Goal: Find specific page/section: Find specific page/section

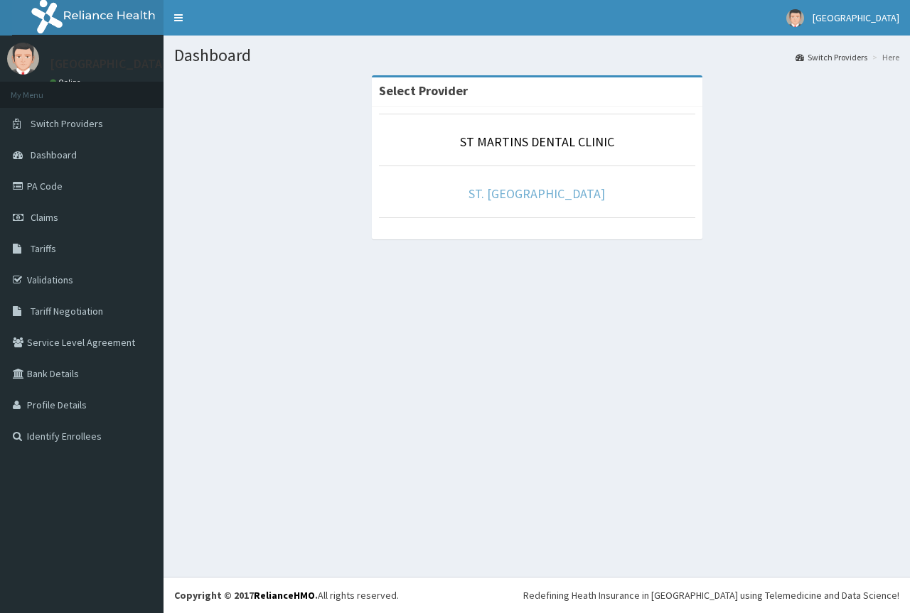
click at [492, 186] on link "ST. [GEOGRAPHIC_DATA]" at bounding box center [536, 193] width 136 height 16
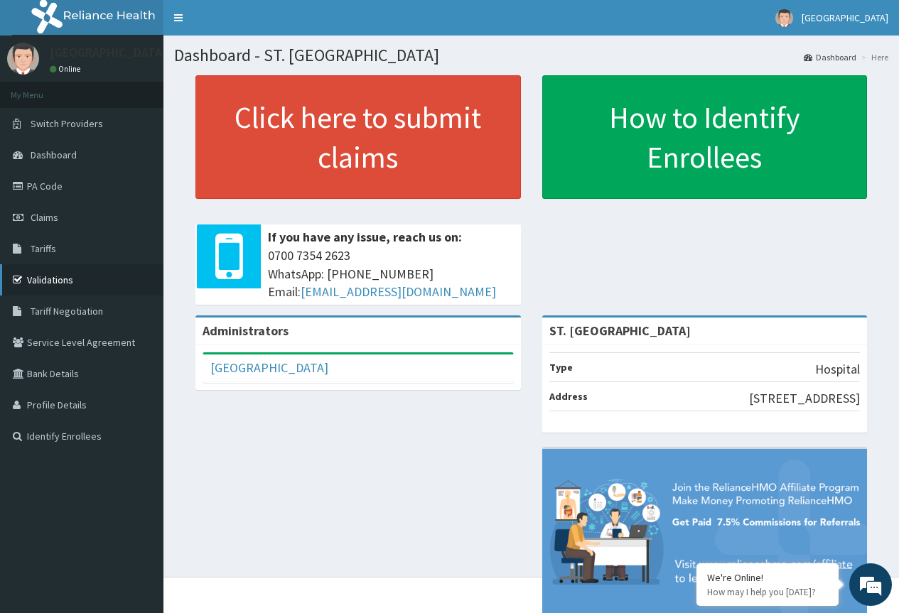
click at [55, 279] on link "Validations" at bounding box center [81, 279] width 163 height 31
